Goal: Transaction & Acquisition: Book appointment/travel/reservation

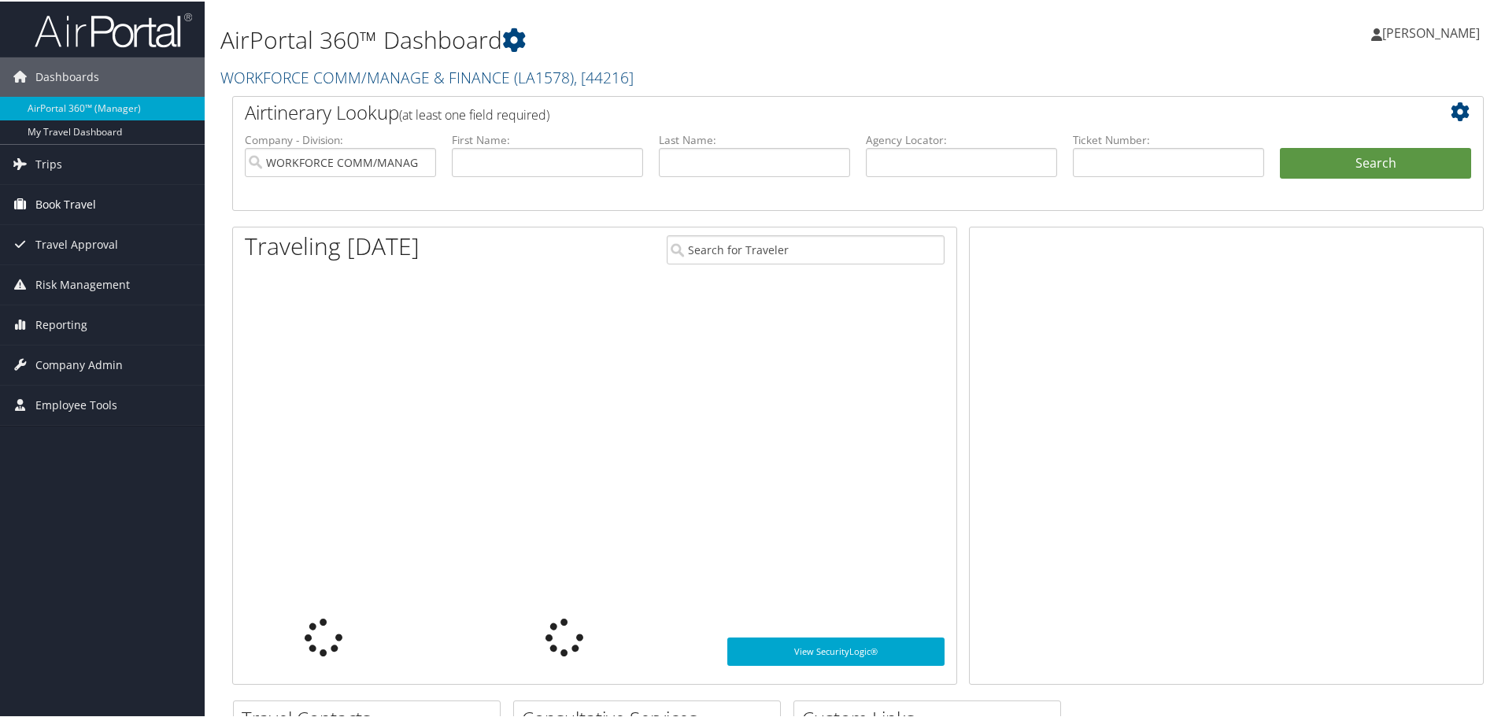
click at [66, 201] on span "Book Travel" at bounding box center [65, 202] width 61 height 39
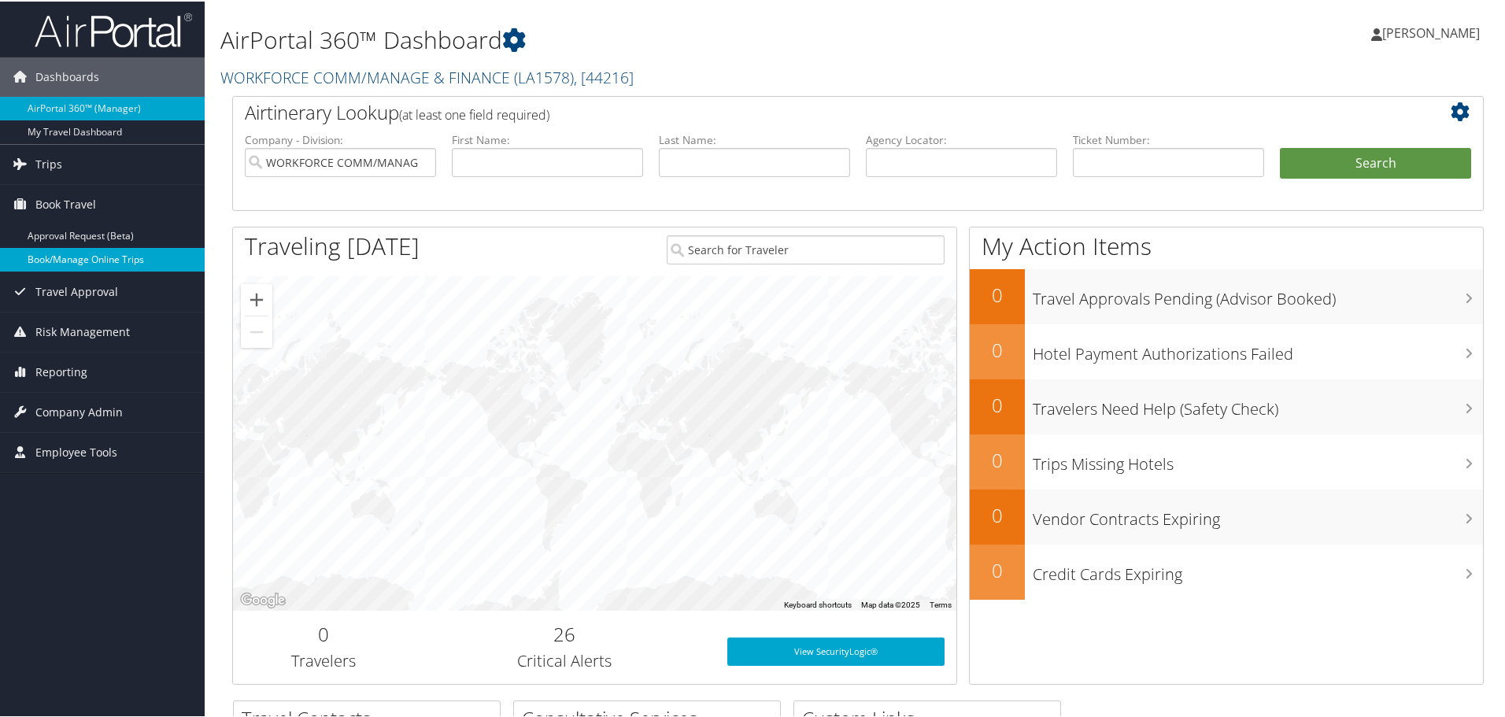
click at [84, 261] on link "Book/Manage Online Trips" at bounding box center [102, 258] width 205 height 24
